Goal: Check status

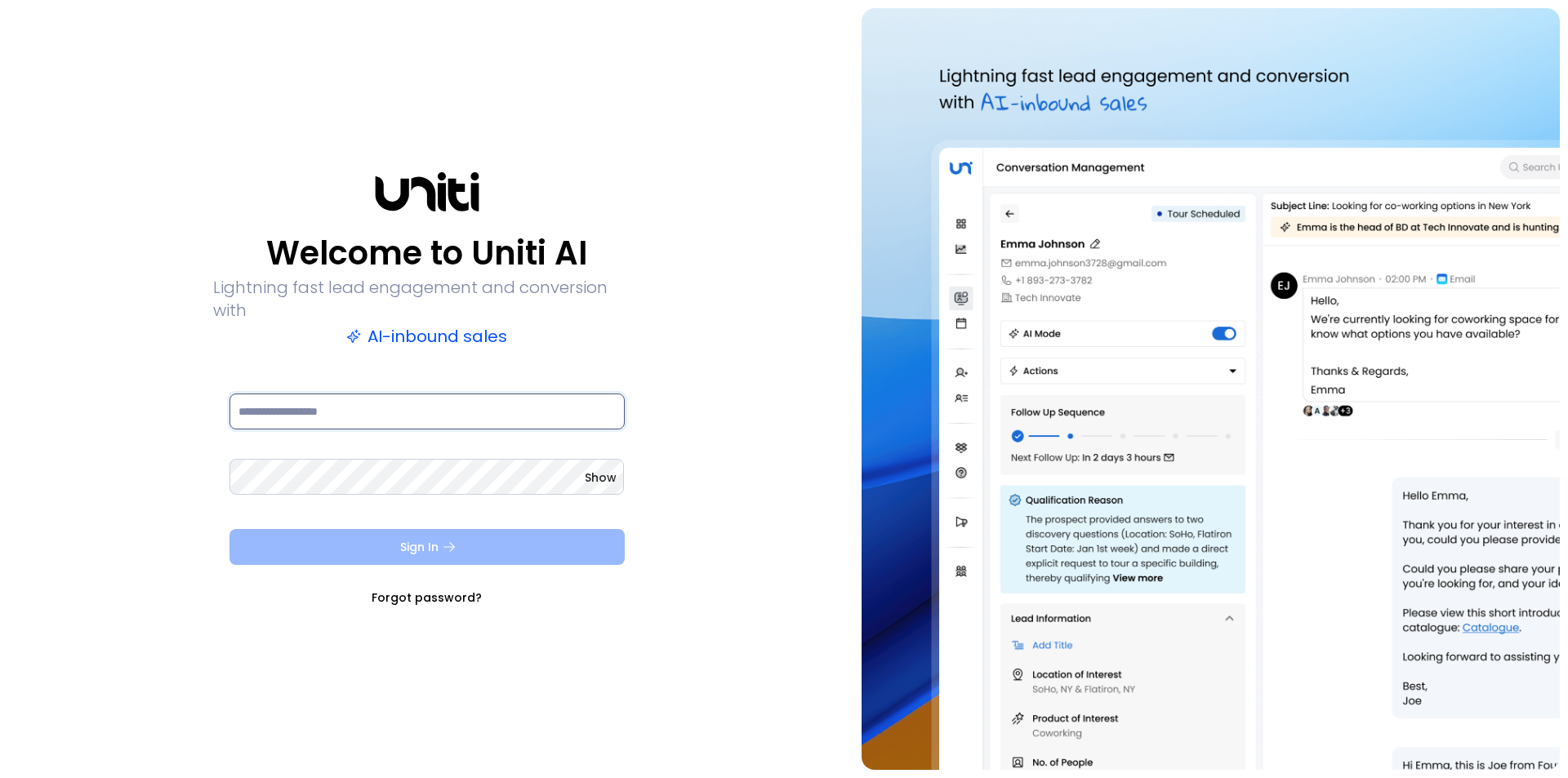
type input "**********"
click at [456, 540] on icon "submit" at bounding box center [449, 546] width 14 height 14
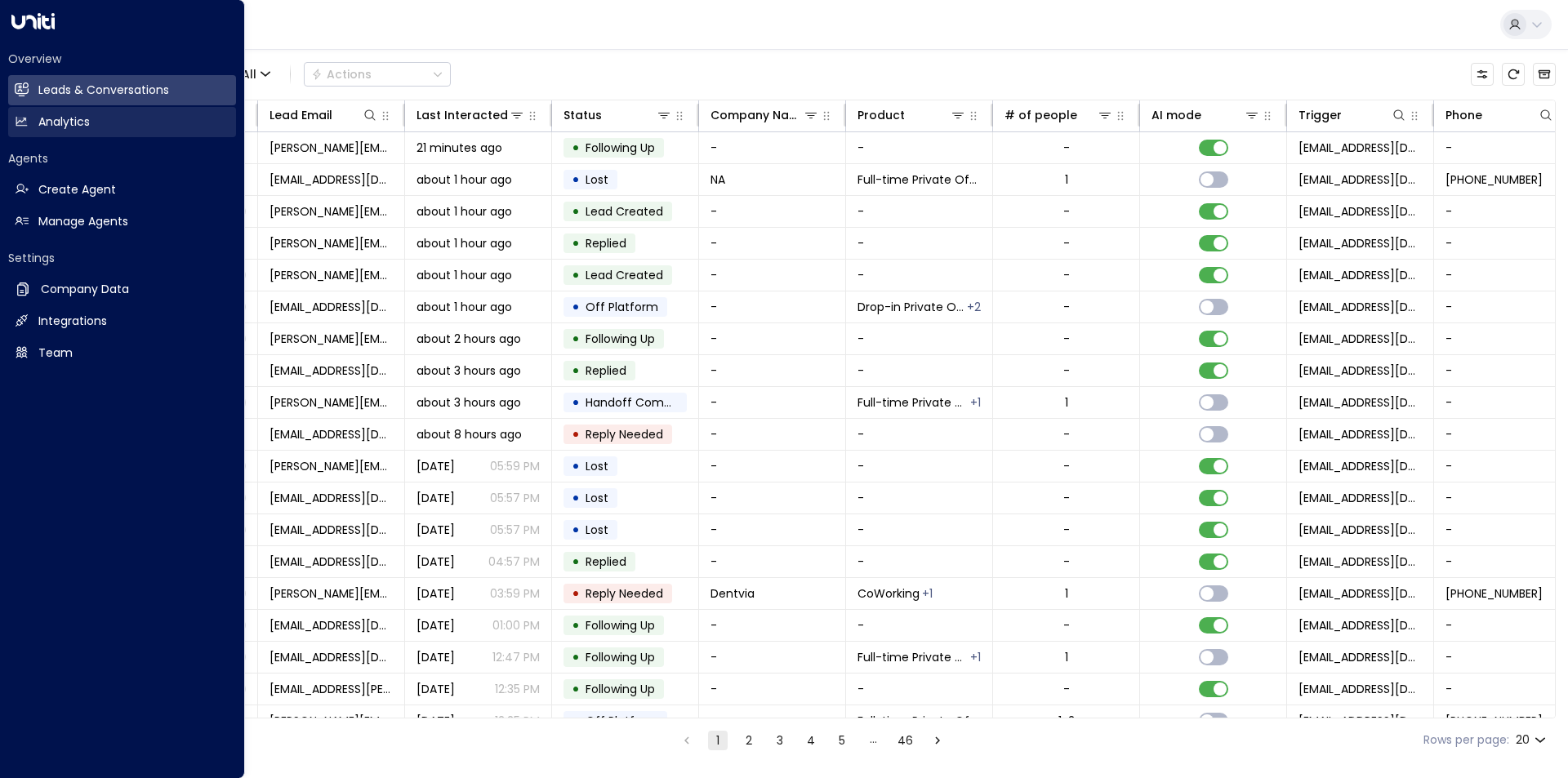
click at [25, 117] on icon at bounding box center [21, 121] width 10 height 9
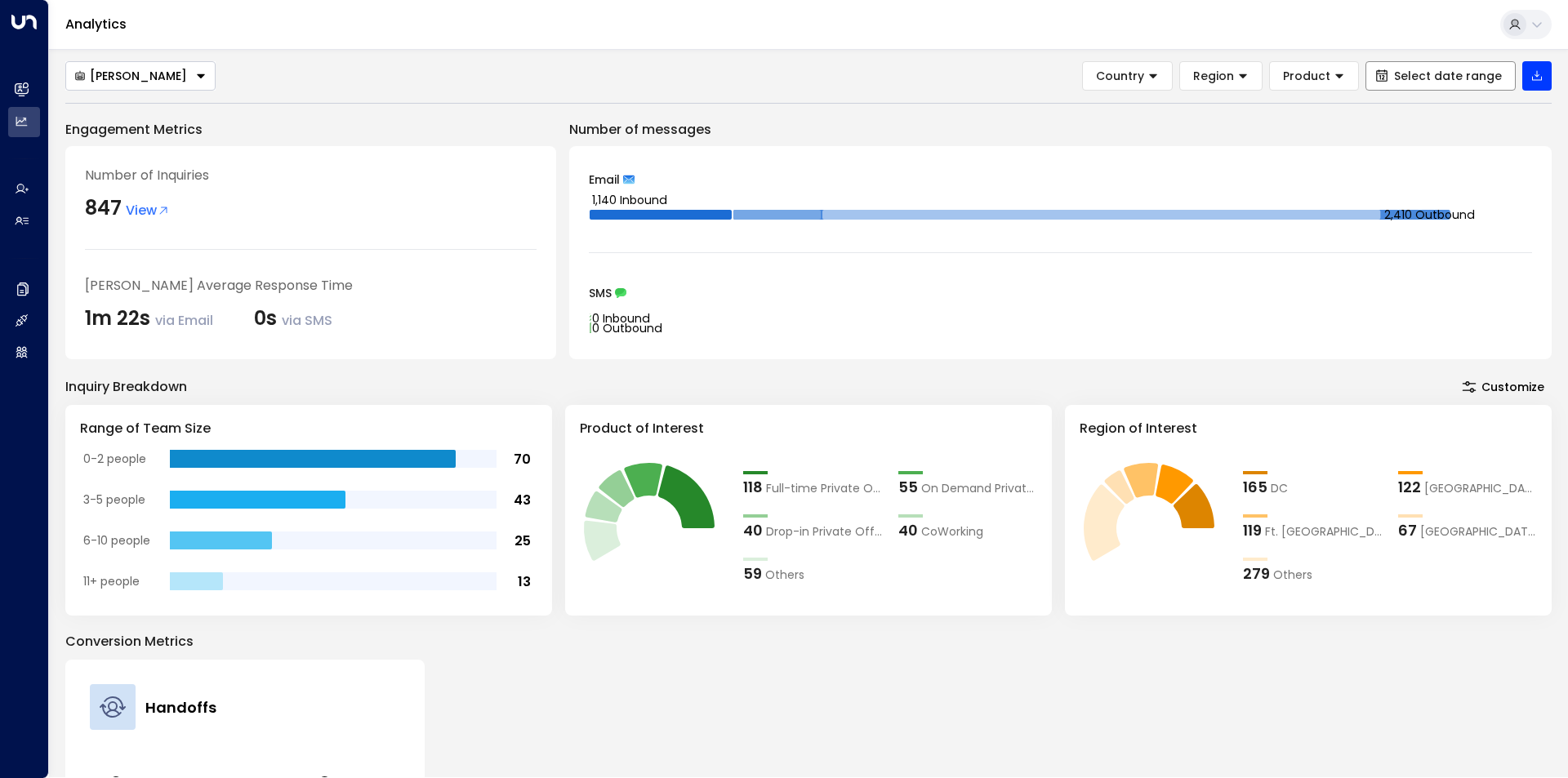
click at [1462, 76] on span "Select date range" at bounding box center [1448, 75] width 108 height 13
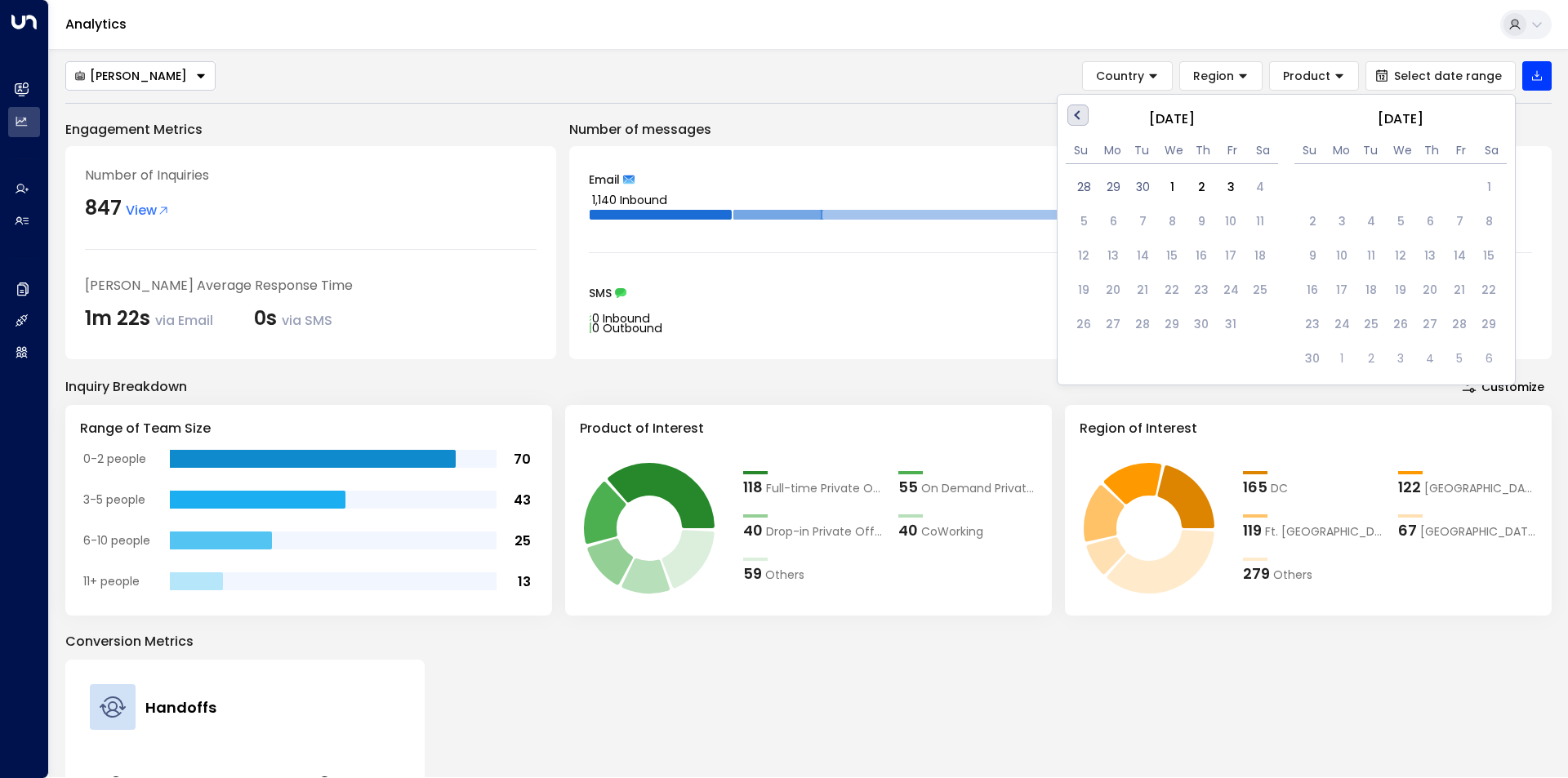
click at [1079, 112] on span "Previous Month" at bounding box center [1079, 116] width 0 height 19
click at [1111, 185] on div "1" at bounding box center [1112, 186] width 30 height 30
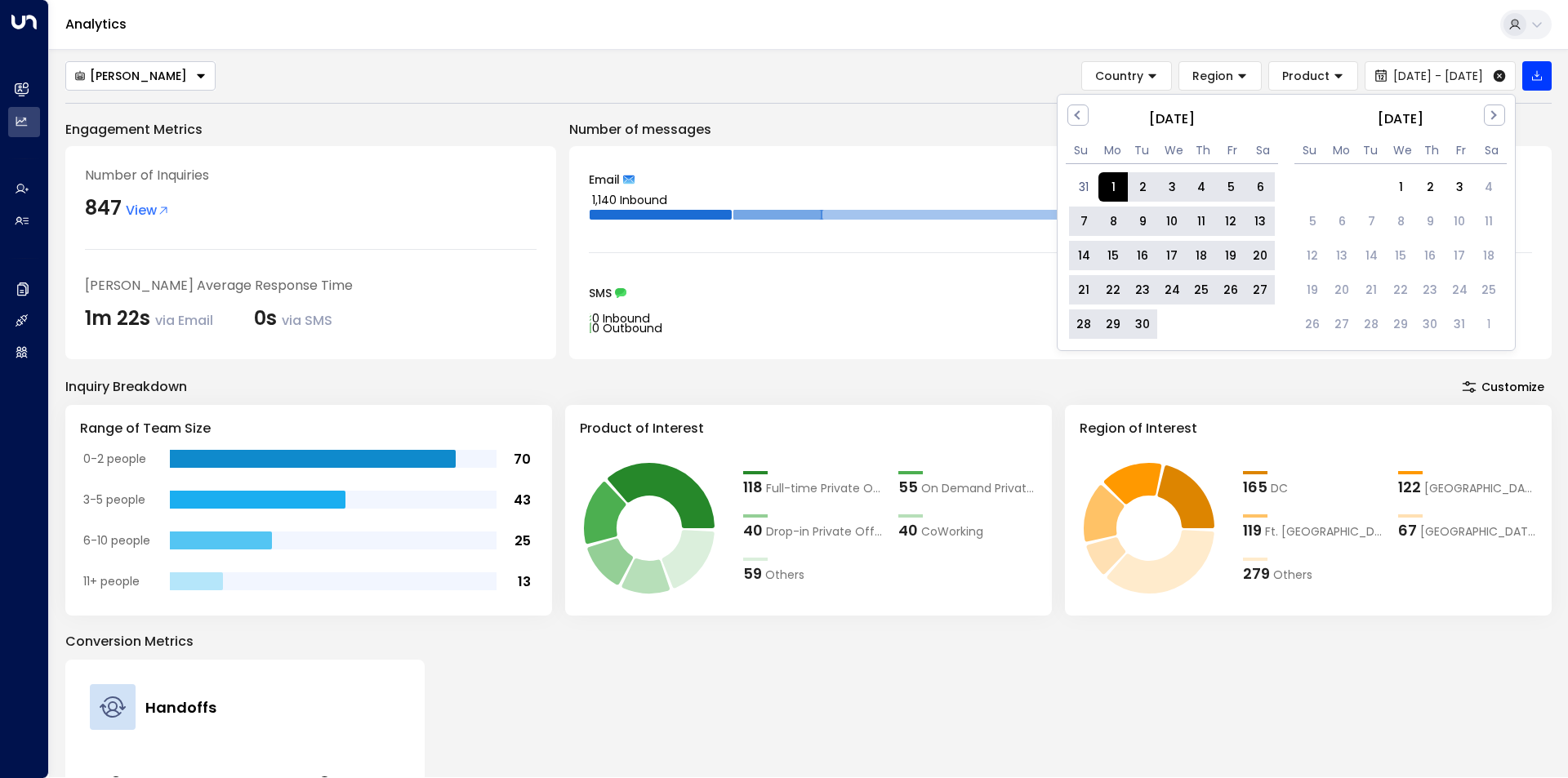
click at [1146, 323] on div "30" at bounding box center [1142, 323] width 30 height 30
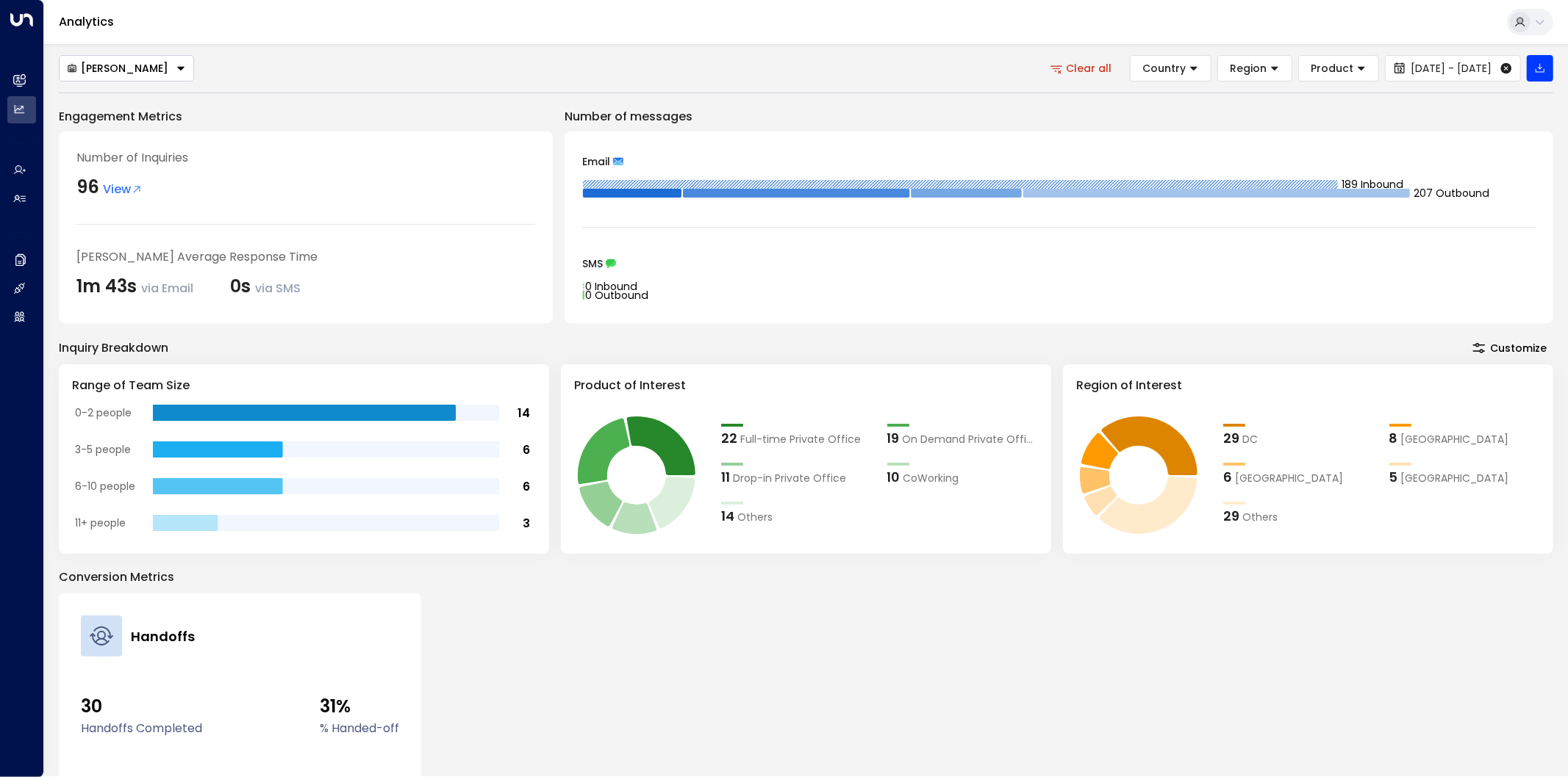
drag, startPoint x: 1369, startPoint y: 2, endPoint x: 1152, endPoint y: 113, distance: 243.7
click at [1152, 113] on p "Number of messages" at bounding box center [1058, 116] width 988 height 18
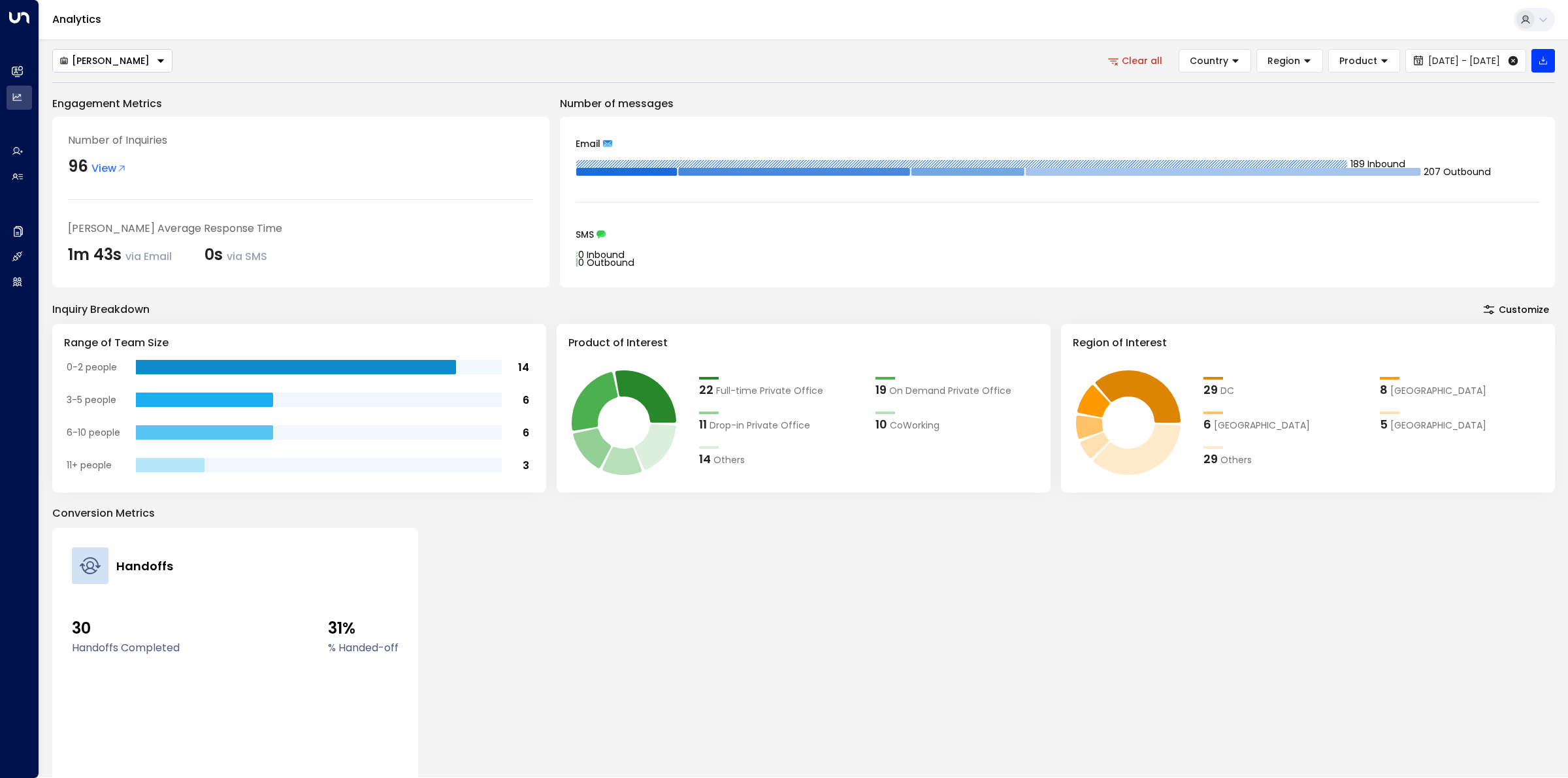
drag, startPoint x: 1377, startPoint y: 0, endPoint x: 1111, endPoint y: 102, distance: 284.9
click at [1111, 102] on p "Number of messages" at bounding box center [1058, 104] width 995 height 16
drag, startPoint x: 867, startPoint y: 64, endPoint x: 842, endPoint y: 41, distance: 34.0
click at [842, 41] on div "[PERSON_NAME] Clear all Country Region Product [DATE] - [DATE] Engagement Metri…" at bounding box center [803, 408] width 1528 height 738
drag, startPoint x: 160, startPoint y: 20, endPoint x: 484, endPoint y: 72, distance: 328.1
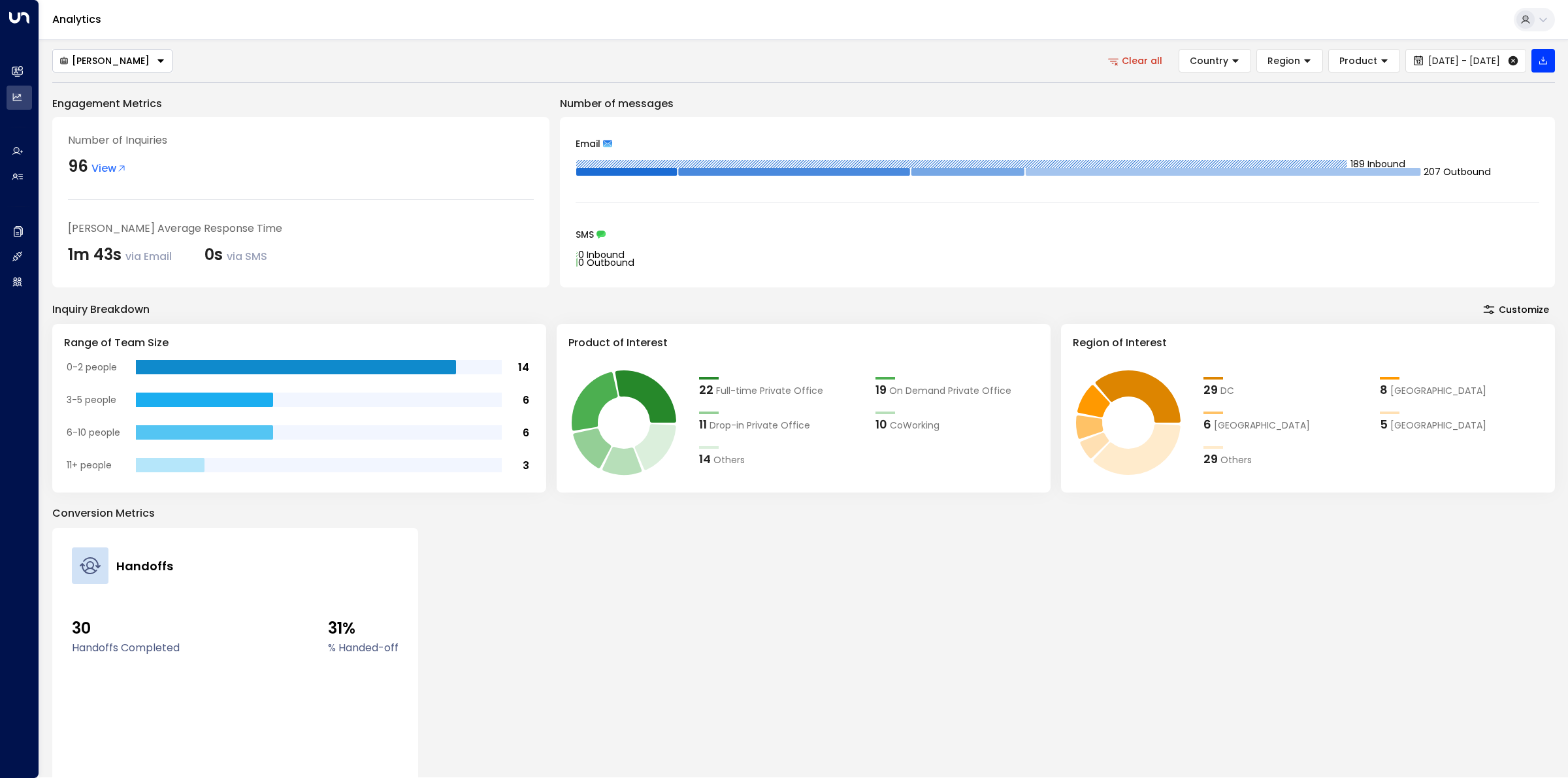
click at [484, 72] on div "[PERSON_NAME] Clear all Country Region Product [DATE] - [DATE]" at bounding box center [803, 61] width 1503 height 24
